Goal: Check status: Check status

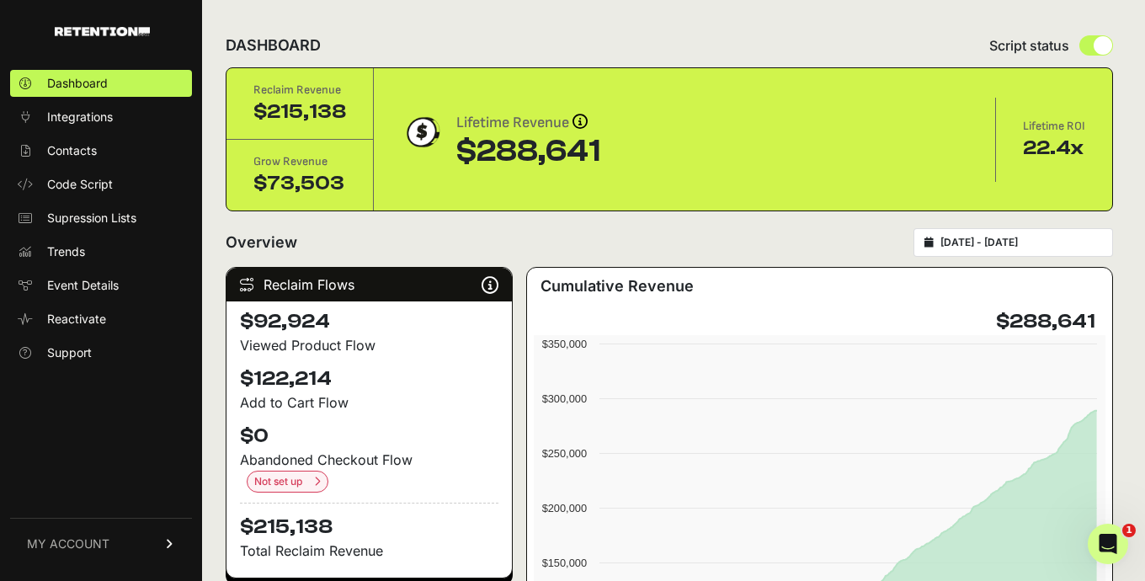
scroll to position [13, 0]
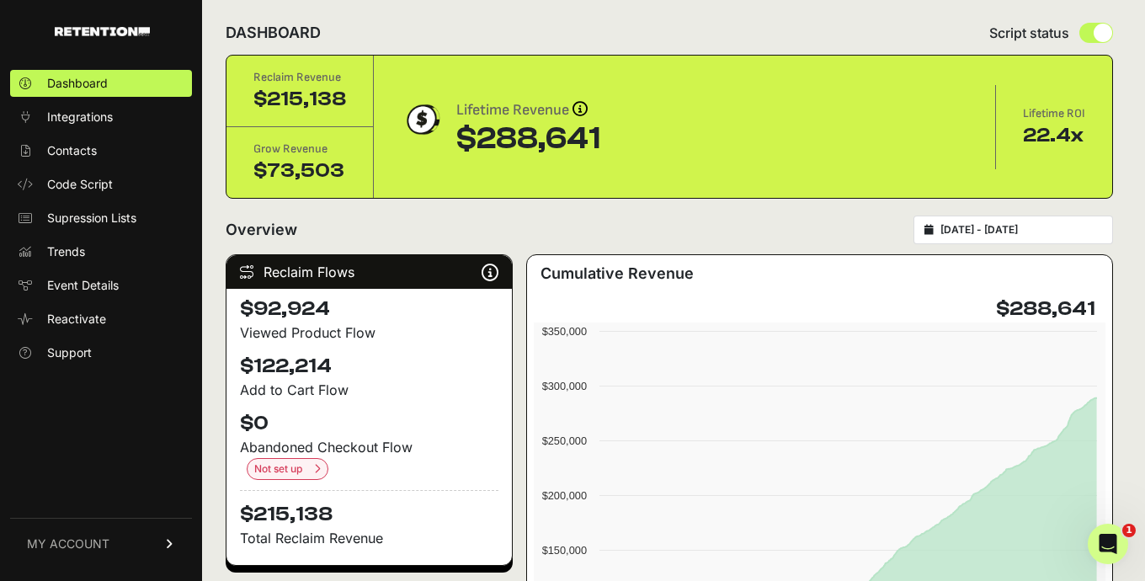
click at [975, 216] on div "[DATE] - [DATE]" at bounding box center [1012, 229] width 199 height 29
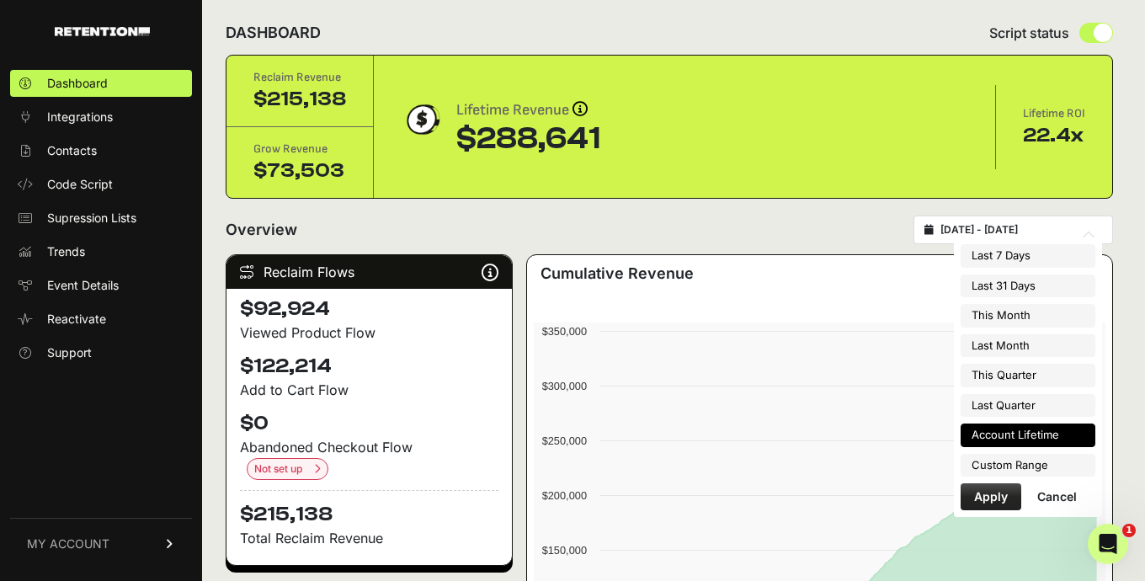
click at [1026, 227] on input "[DATE] - [DATE]" at bounding box center [1021, 229] width 162 height 13
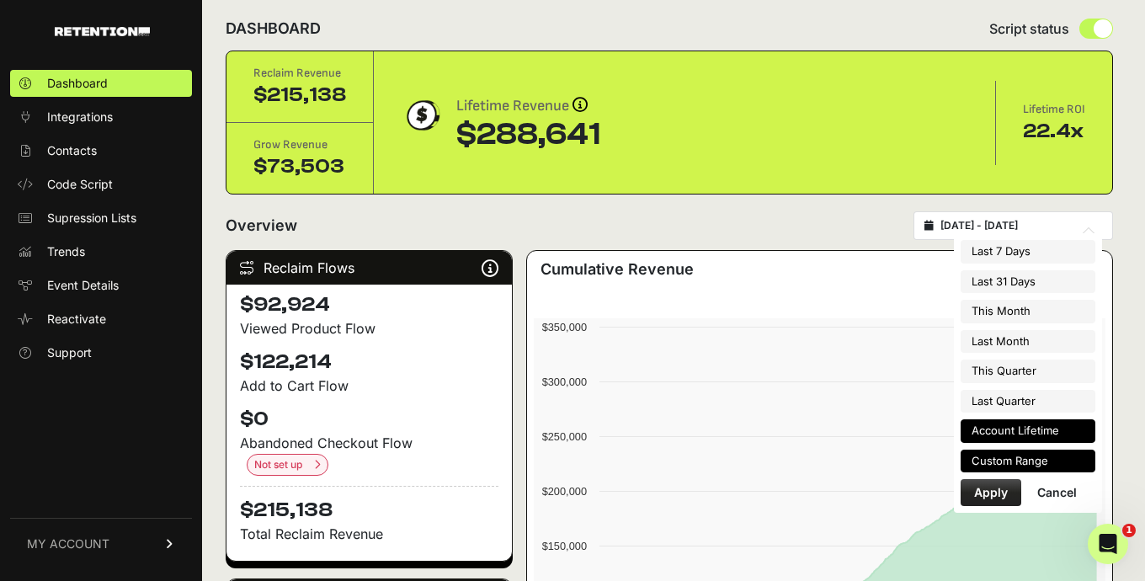
click at [1019, 467] on li "Custom Range" at bounding box center [1027, 461] width 135 height 24
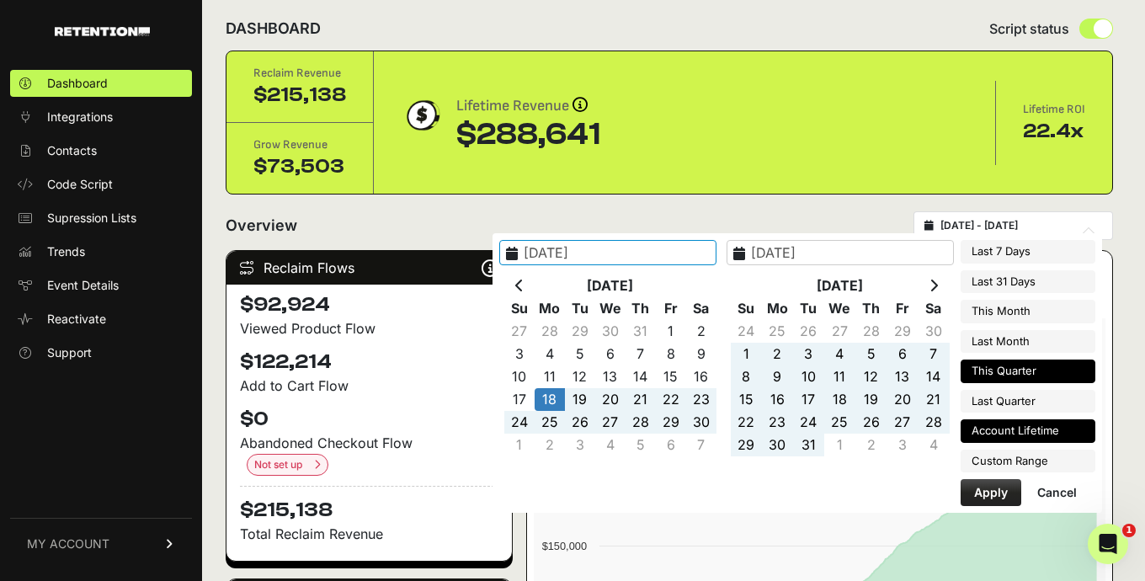
type input "[DATE]"
click at [938, 284] on icon at bounding box center [933, 285] width 8 height 13
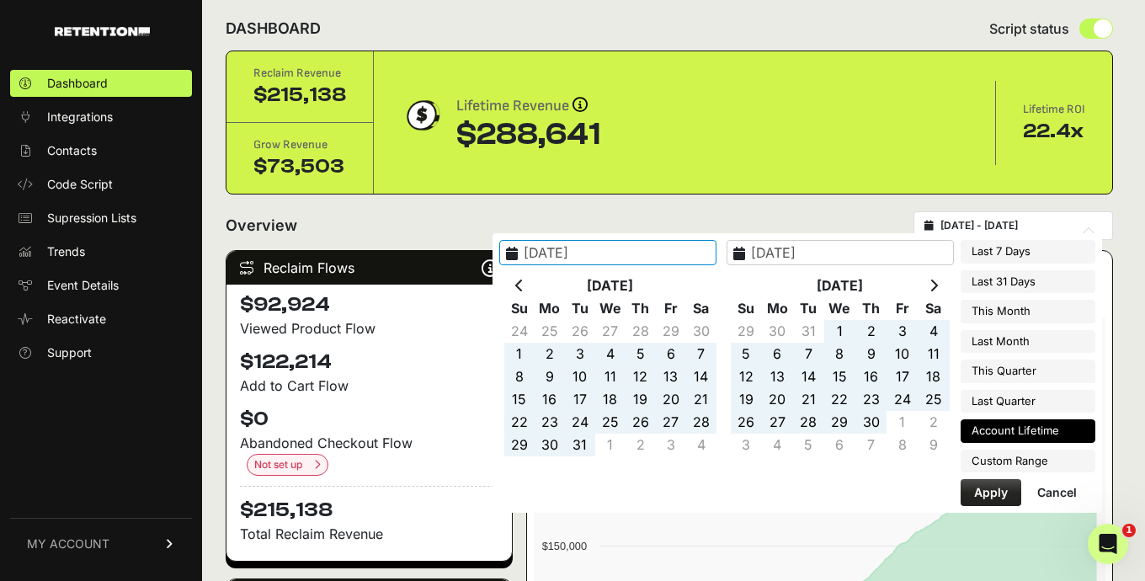
click at [938, 284] on icon at bounding box center [933, 285] width 8 height 13
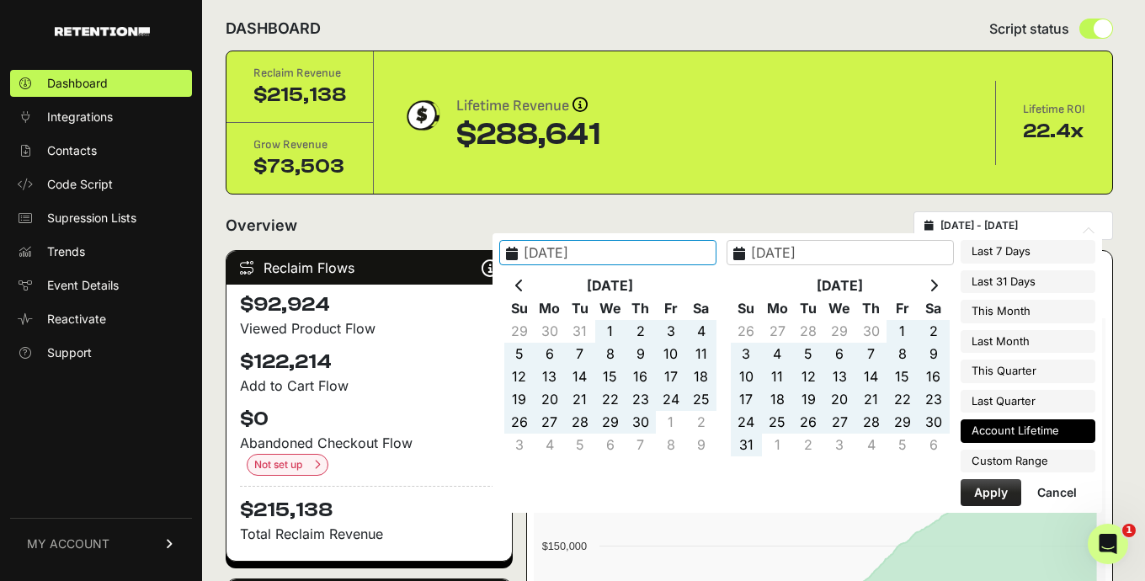
click at [938, 284] on icon at bounding box center [933, 285] width 8 height 13
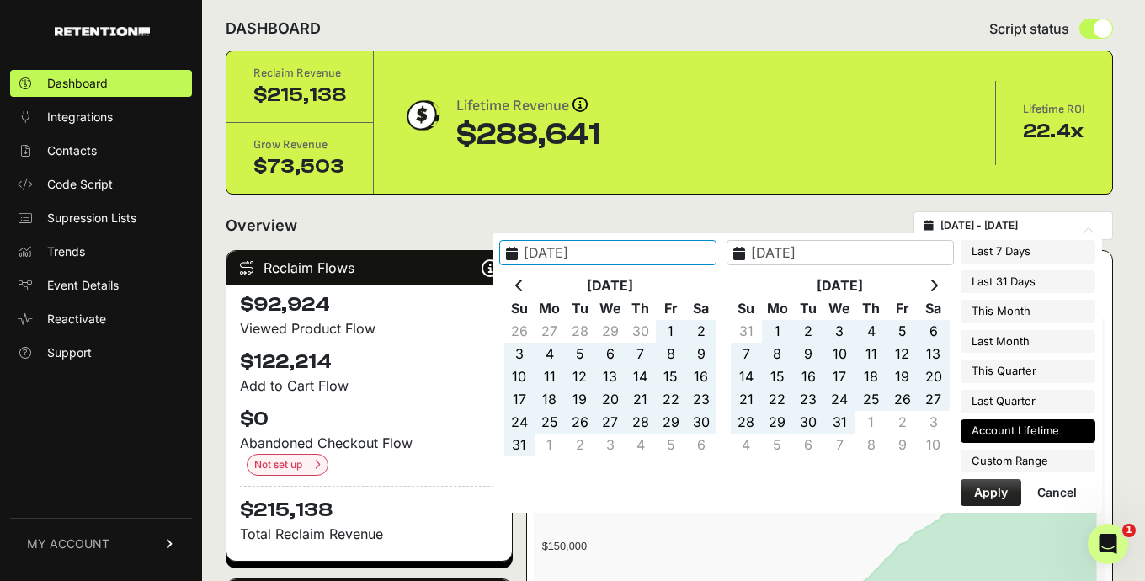
click at [938, 284] on icon at bounding box center [933, 285] width 8 height 13
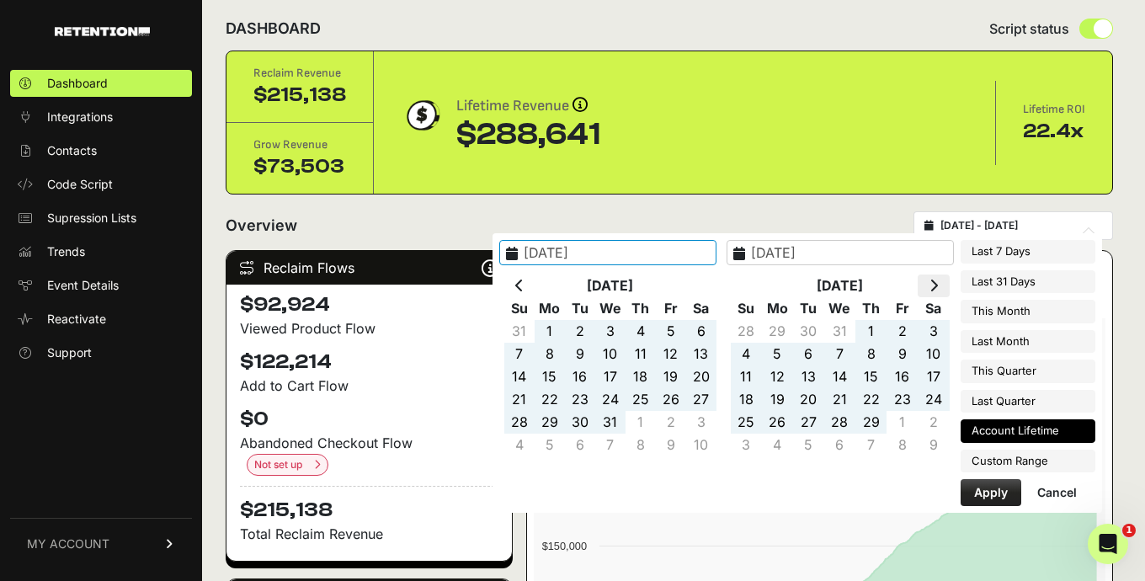
click at [938, 284] on icon at bounding box center [933, 285] width 8 height 13
click at [523, 286] on icon at bounding box center [519, 285] width 8 height 13
type input "[DATE]"
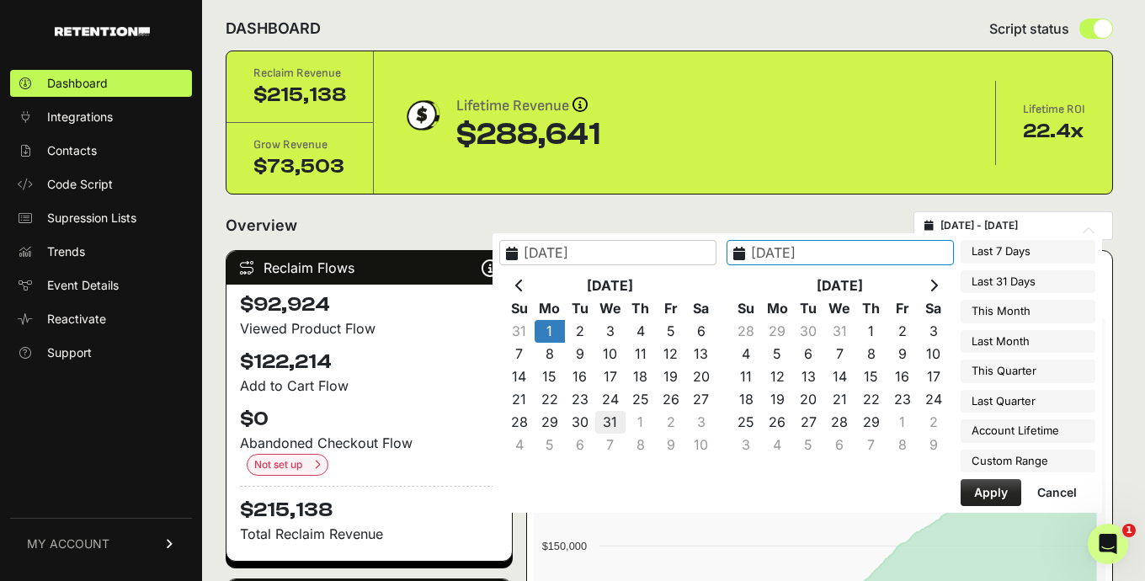
type input "[DATE]"
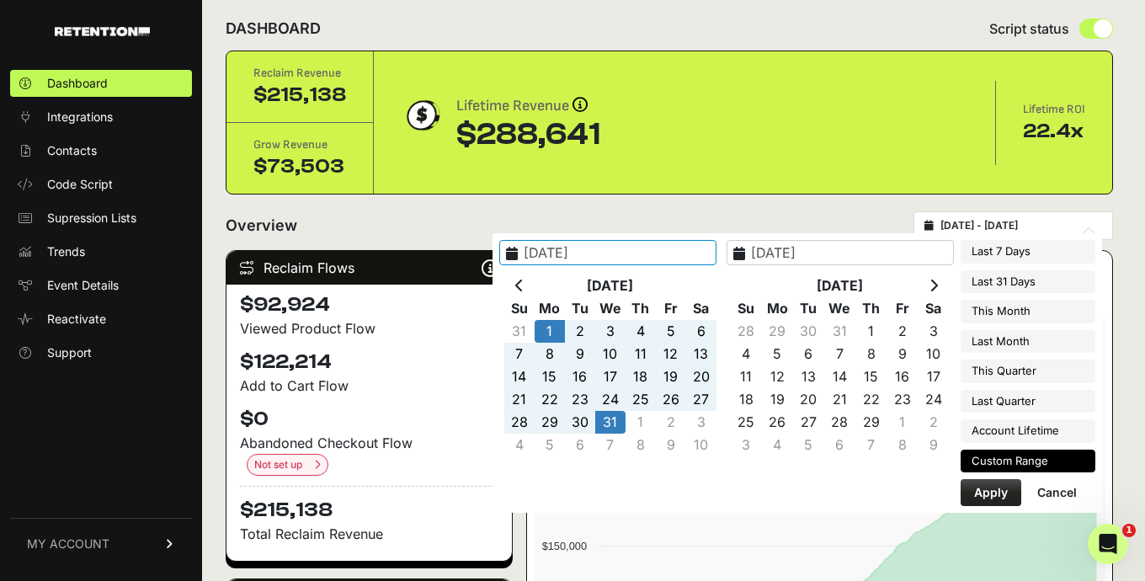
type input "[DATE]"
click at [996, 493] on button "Apply" at bounding box center [990, 492] width 61 height 27
type input "[DATE] - [DATE]"
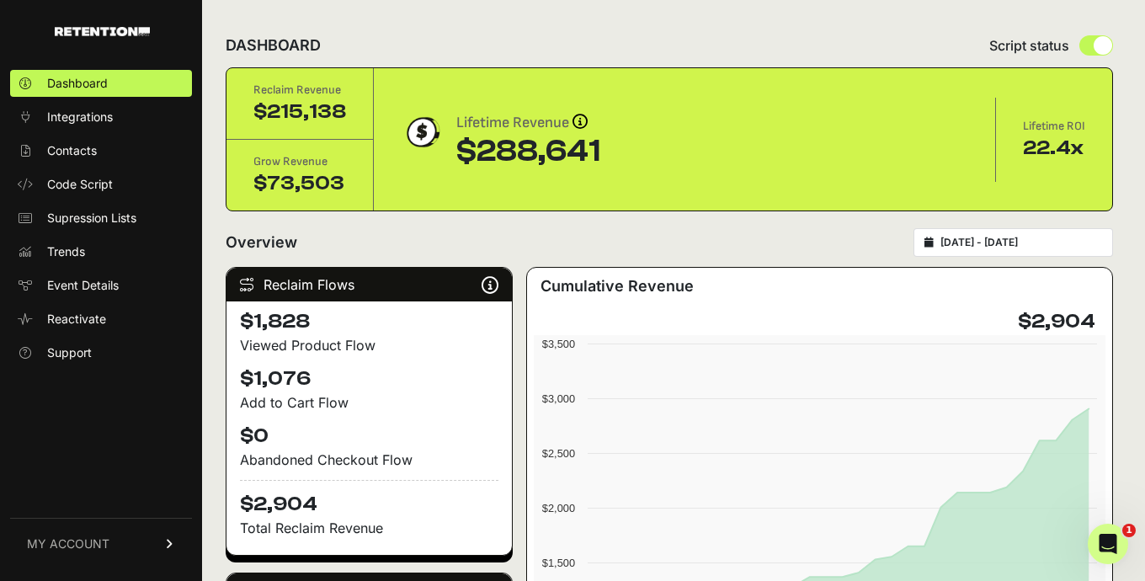
drag, startPoint x: 1042, startPoint y: 316, endPoint x: 1074, endPoint y: 334, distance: 37.0
click at [1075, 334] on h4 "$2,904" at bounding box center [1056, 321] width 77 height 27
type input "2024-01-01"
type input "2024-01-31"
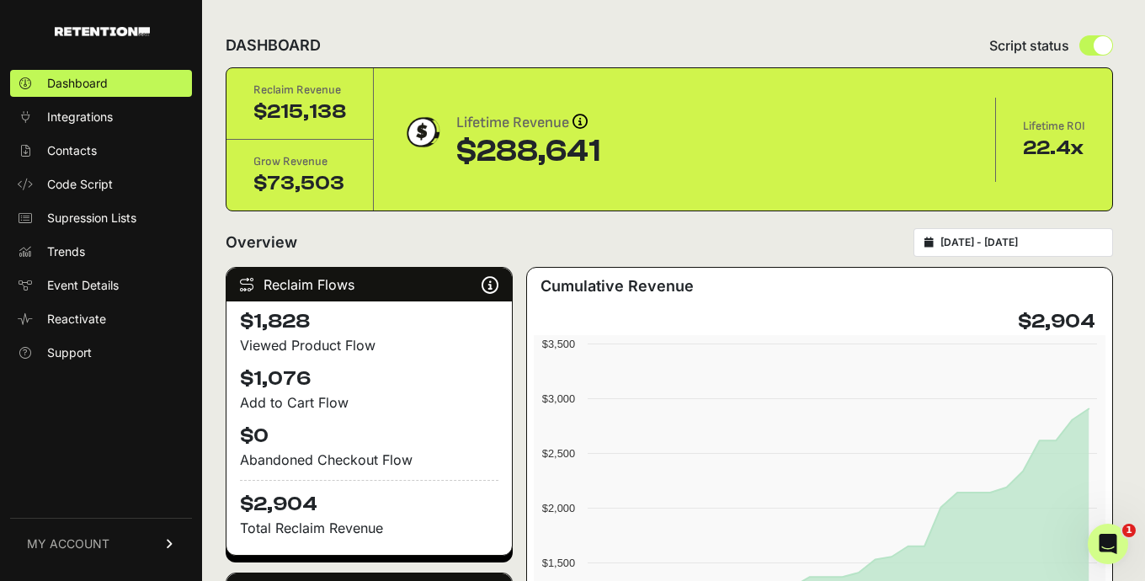
click at [1050, 236] on input "2024-01-01 - 2024-01-31" at bounding box center [1021, 242] width 162 height 13
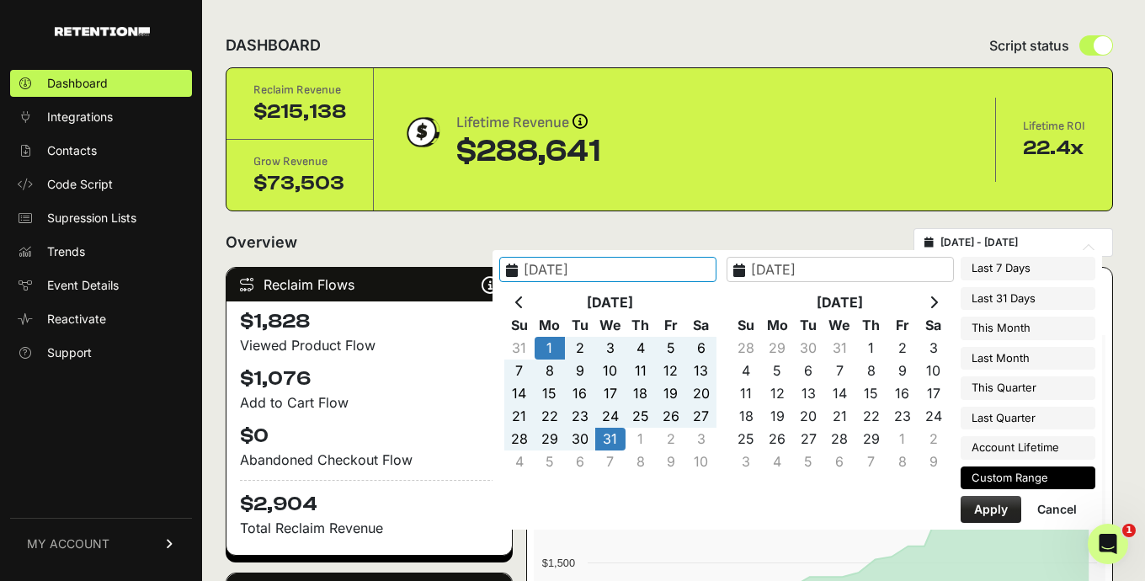
type input "[DATE]"
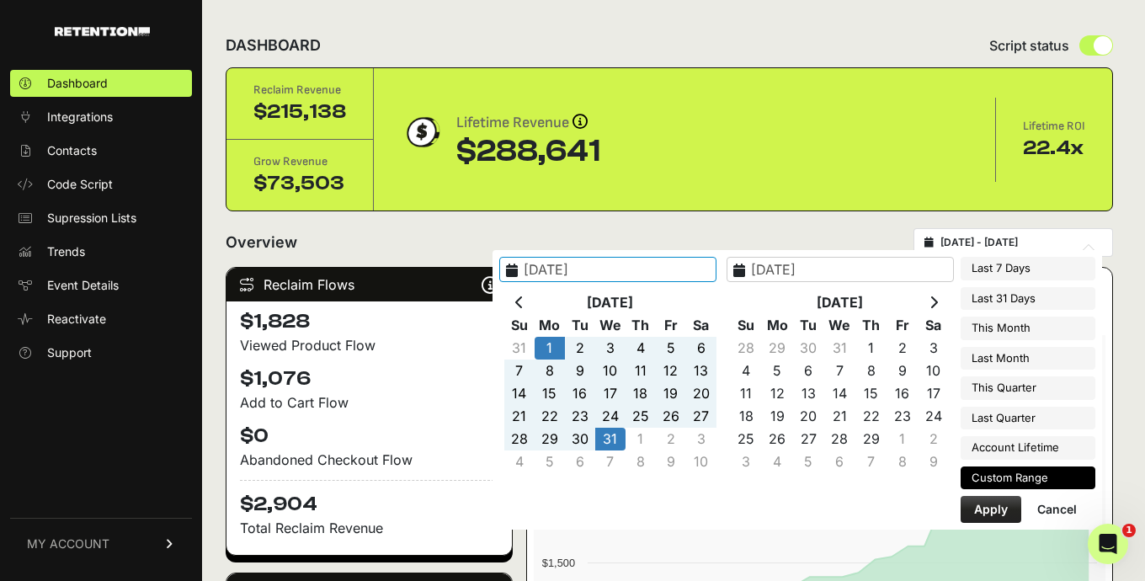
type input "[DATE]"
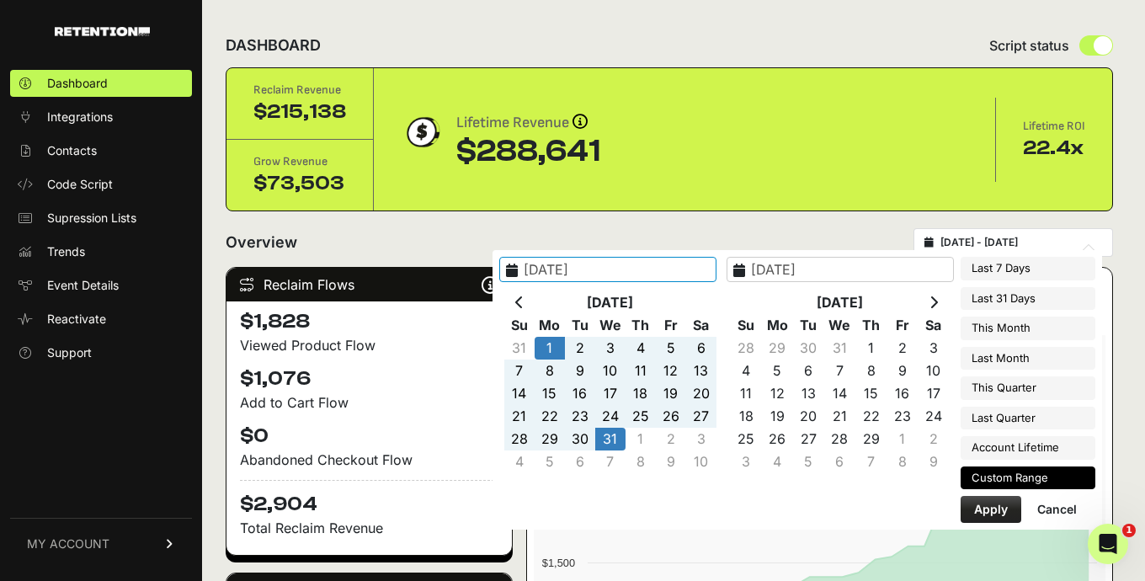
type input "[DATE]"
click at [943, 303] on th at bounding box center [932, 302] width 31 height 23
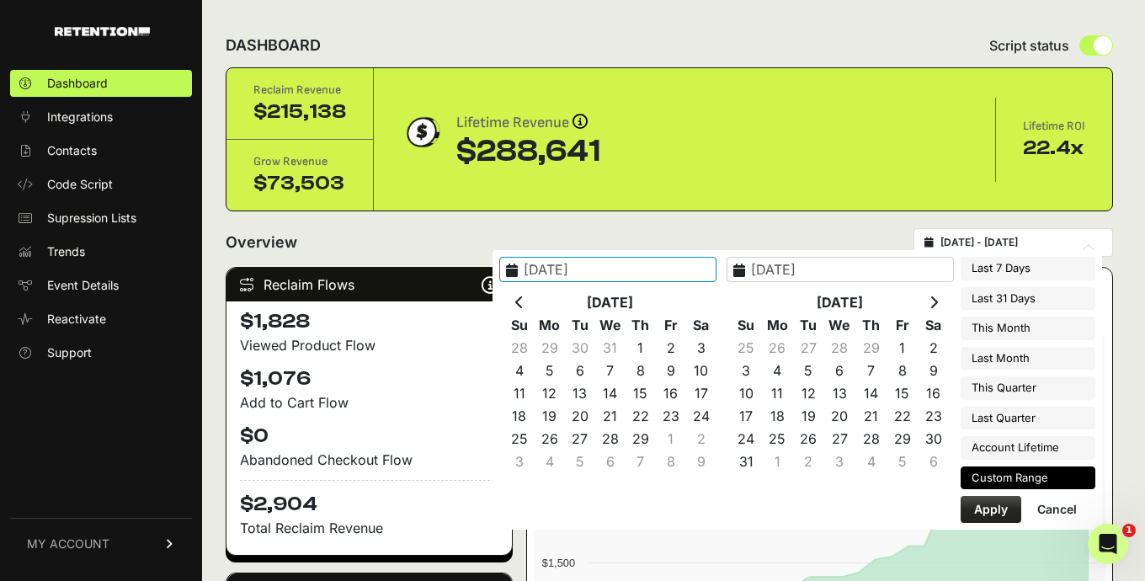
click at [943, 303] on th at bounding box center [932, 302] width 31 height 23
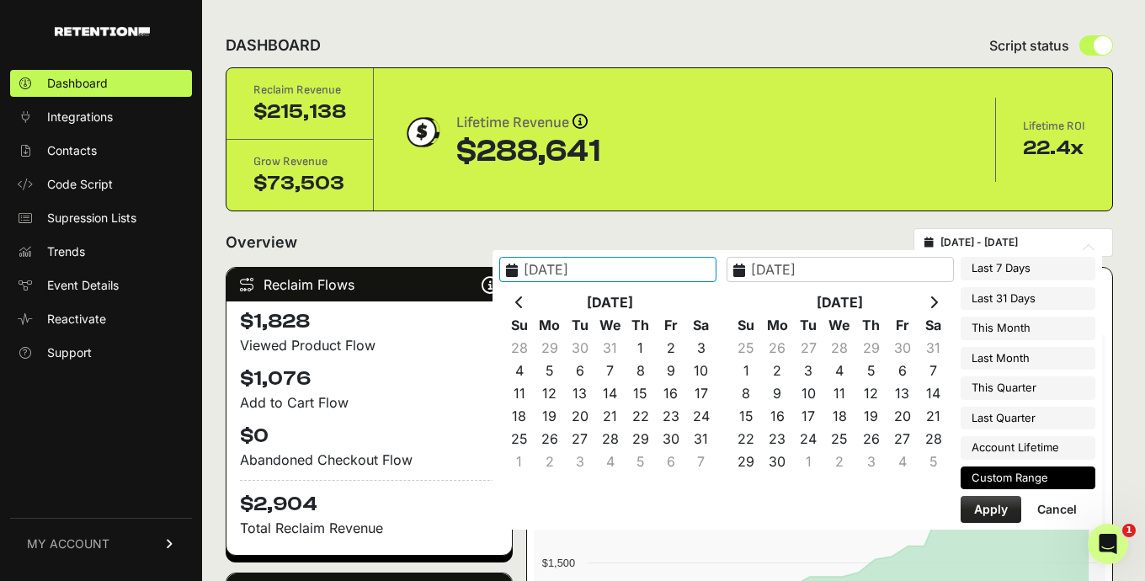
click at [943, 303] on th at bounding box center [932, 302] width 31 height 23
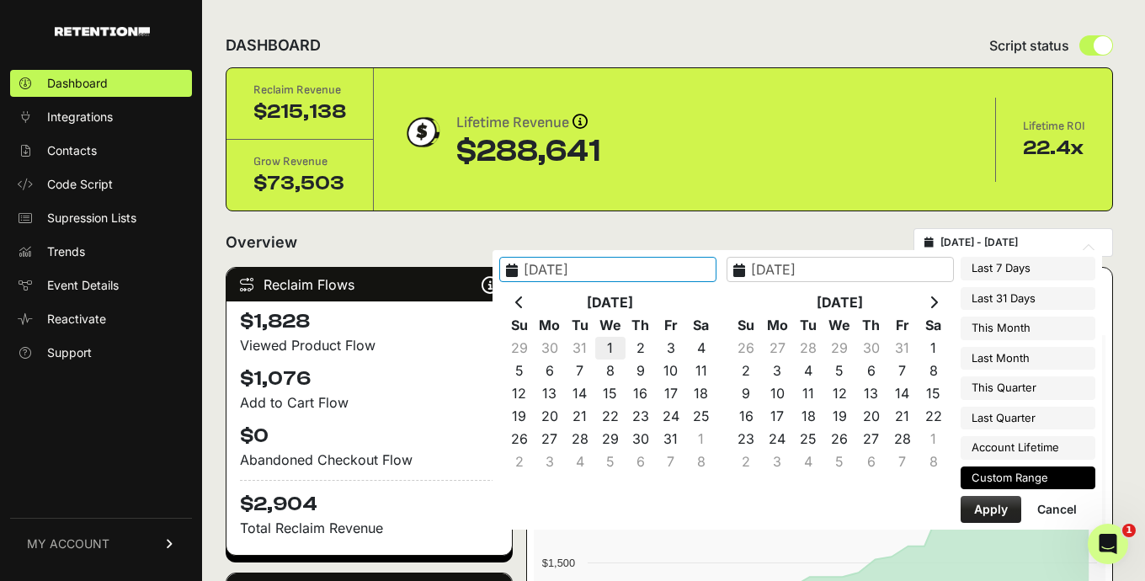
type input "2025-01-01"
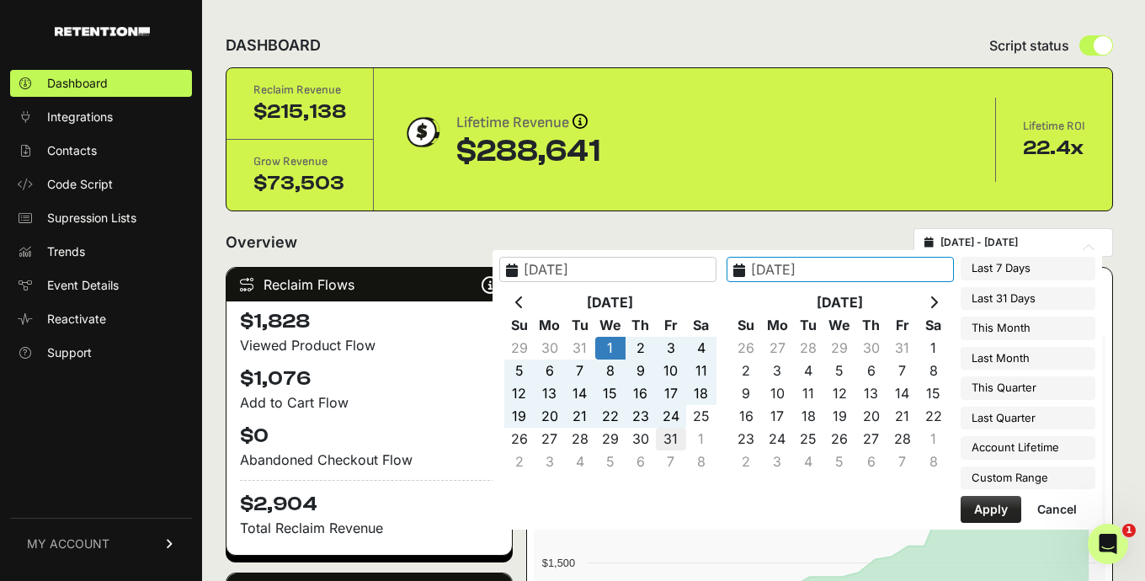
type input "2025-01-31"
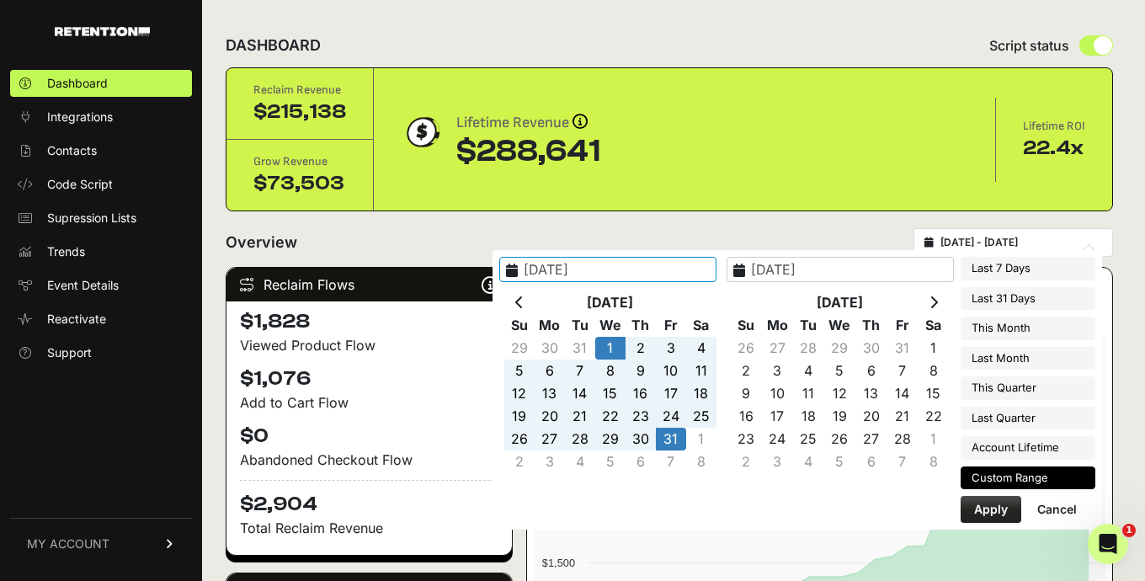
type input "2025-01-01"
click at [1002, 507] on button "Apply" at bounding box center [990, 509] width 61 height 27
type input "2025-01-01 - 2025-01-31"
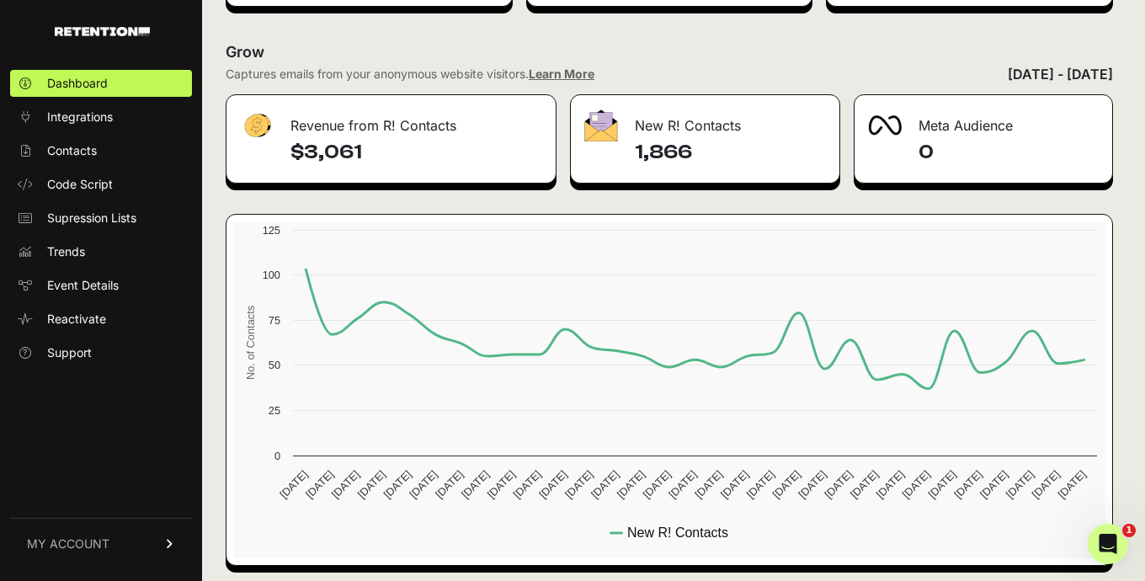
scroll to position [2036, 0]
